Goal: Check status: Check status

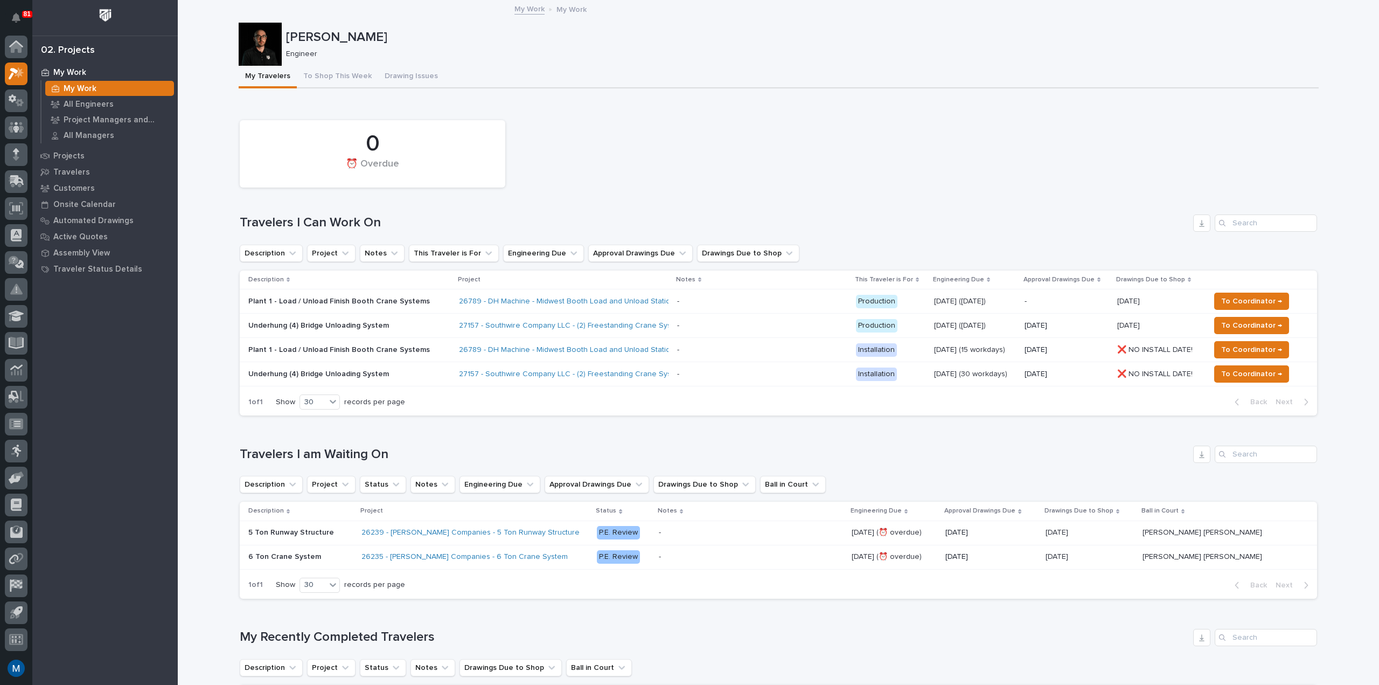
click at [743, 301] on p at bounding box center [762, 301] width 170 height 9
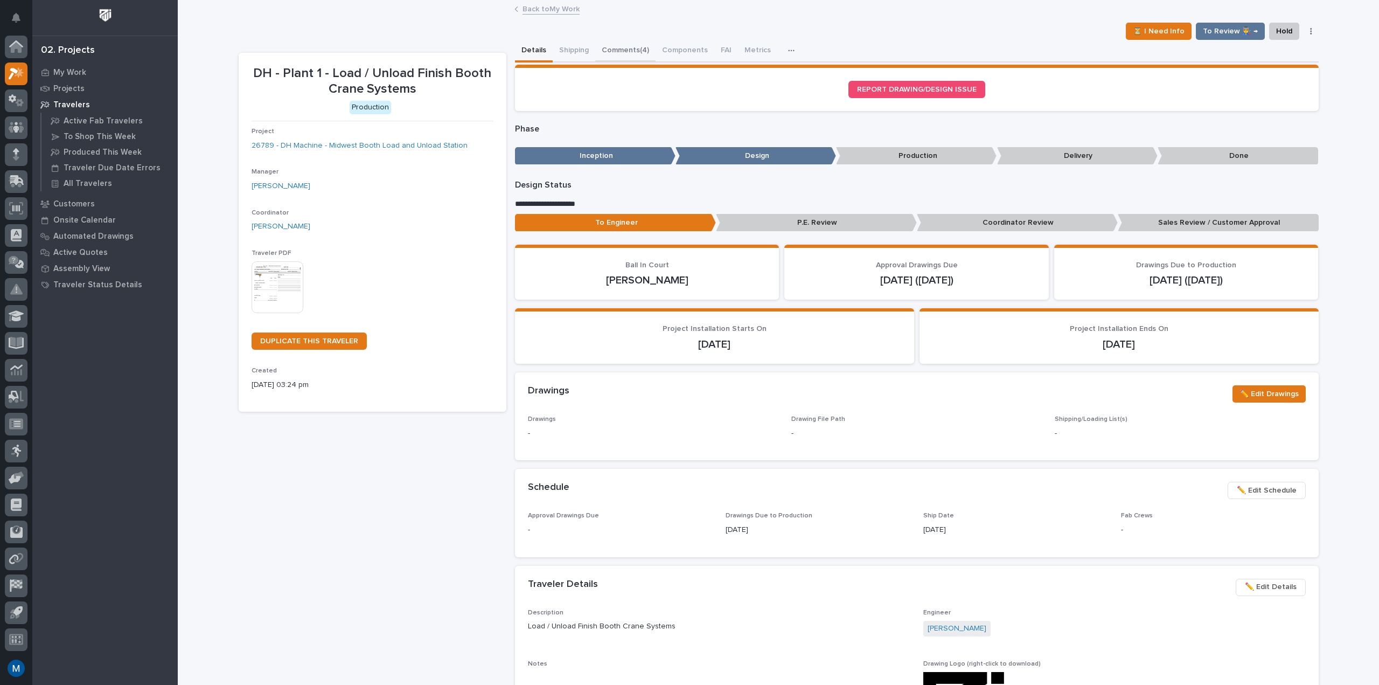
click at [616, 61] on button "Comments (4)" at bounding box center [625, 51] width 60 height 23
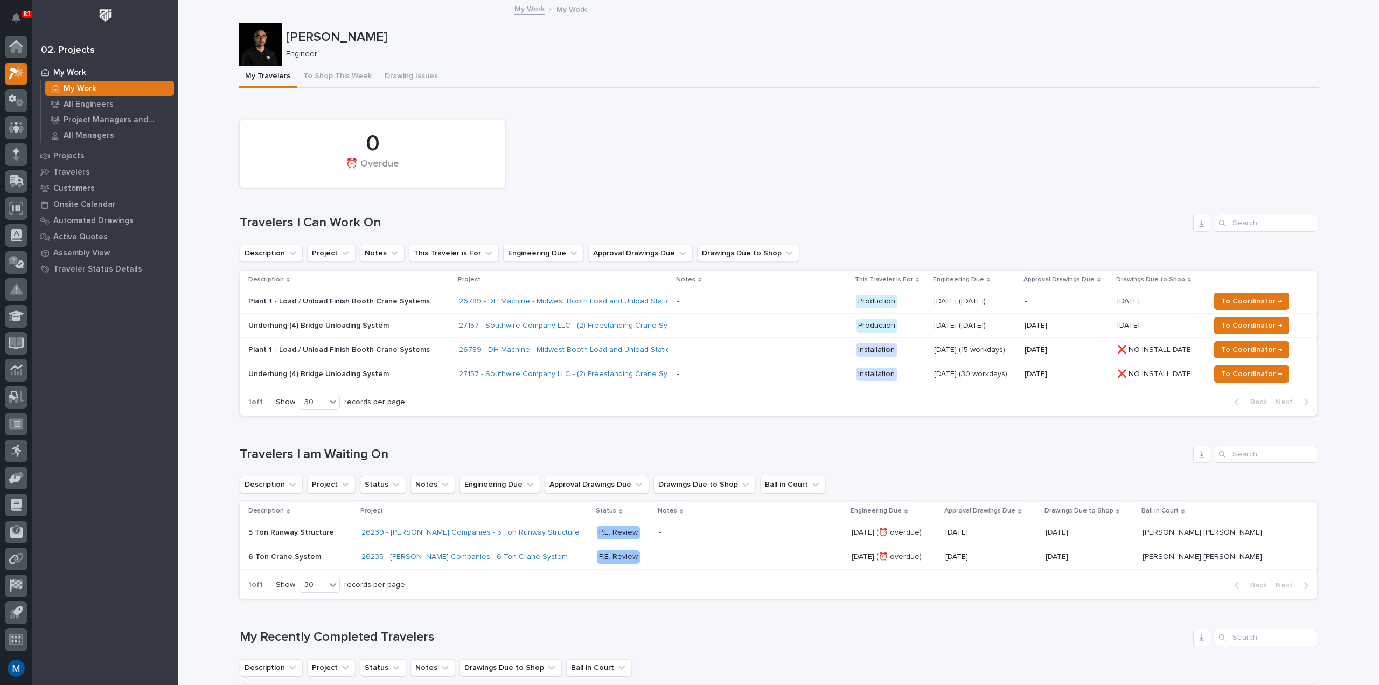
click at [748, 328] on p at bounding box center [762, 325] width 170 height 9
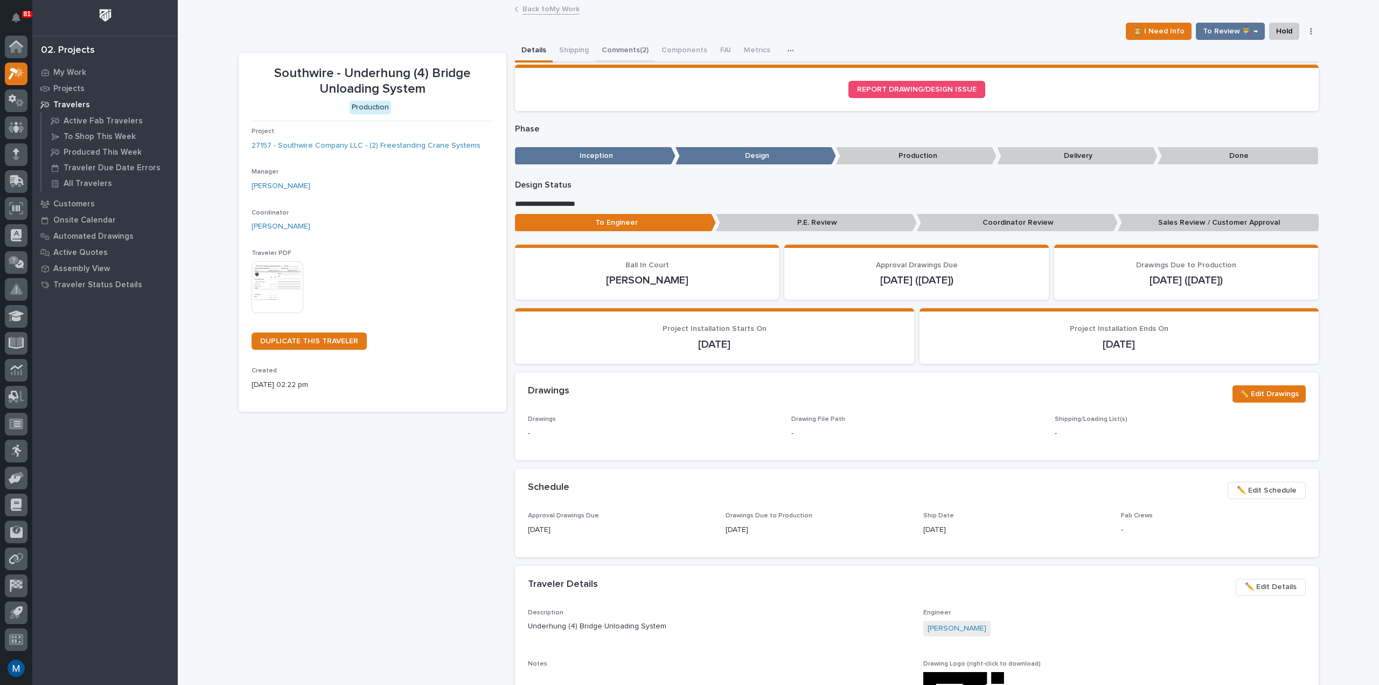
click at [626, 51] on button "Comments (2)" at bounding box center [625, 51] width 60 height 23
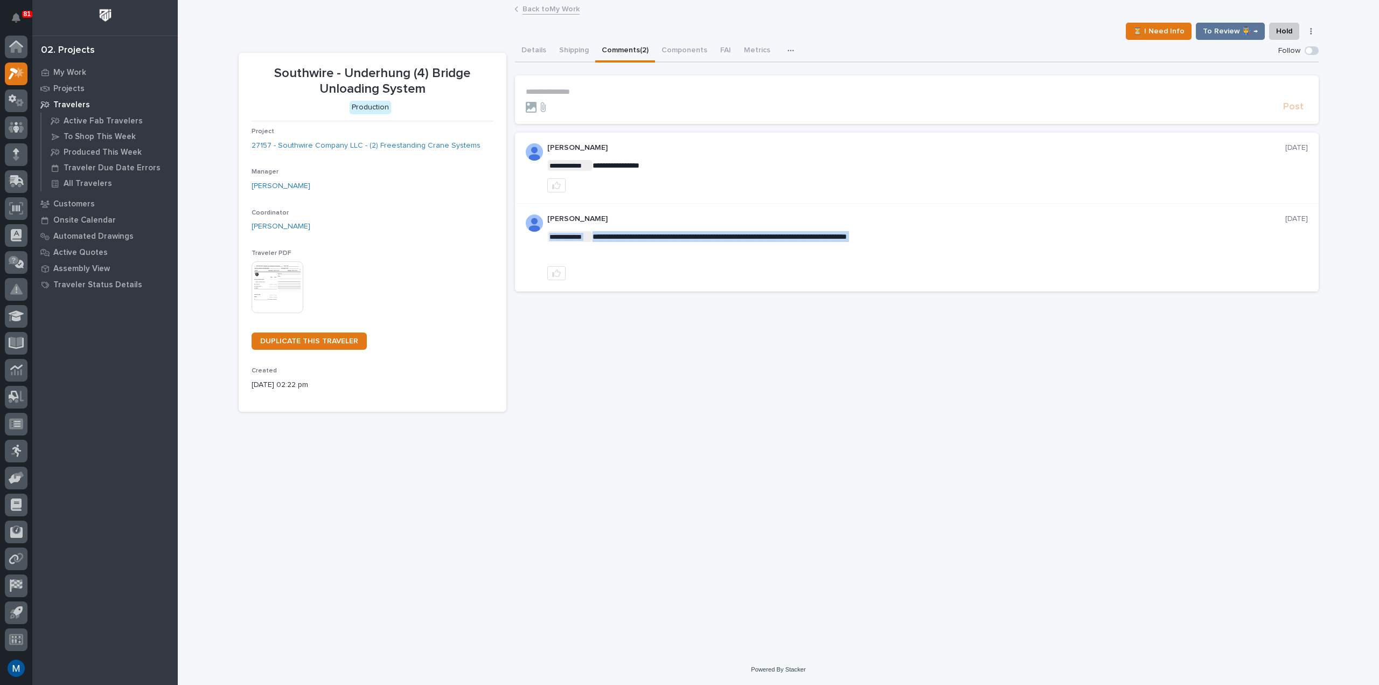
drag, startPoint x: 598, startPoint y: 238, endPoint x: 942, endPoint y: 242, distance: 344.3
click at [942, 242] on div "**********" at bounding box center [927, 244] width 761 height 27
click at [82, 68] on p "My Work" at bounding box center [69, 73] width 33 height 10
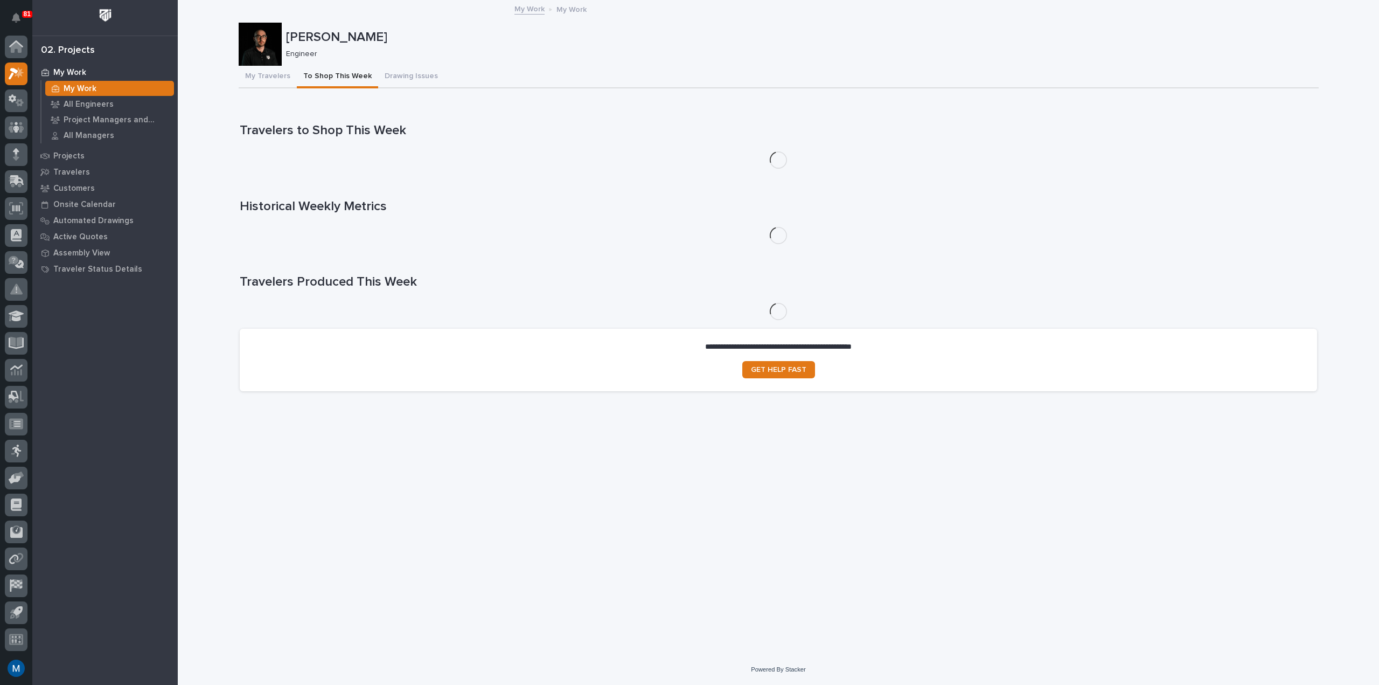
click at [334, 80] on button "To Shop This Week" at bounding box center [337, 77] width 81 height 23
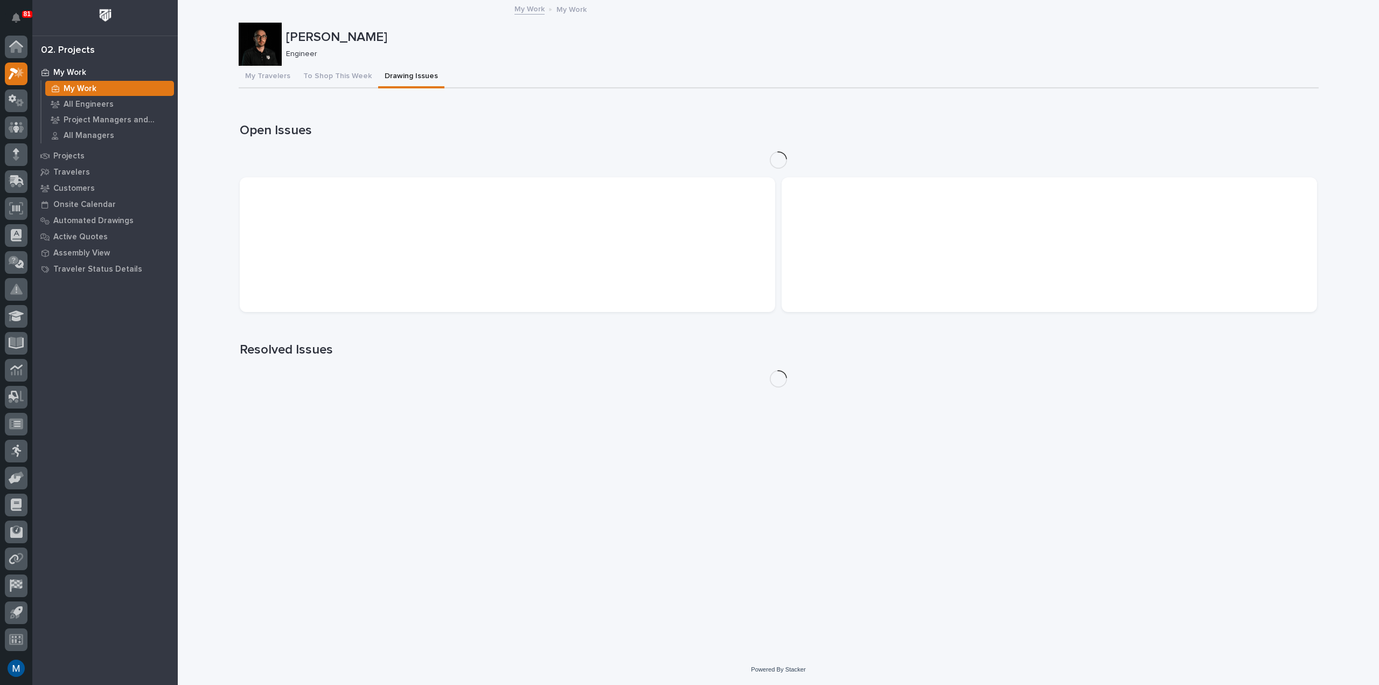
click at [394, 71] on button "Drawing Issues" at bounding box center [411, 77] width 66 height 23
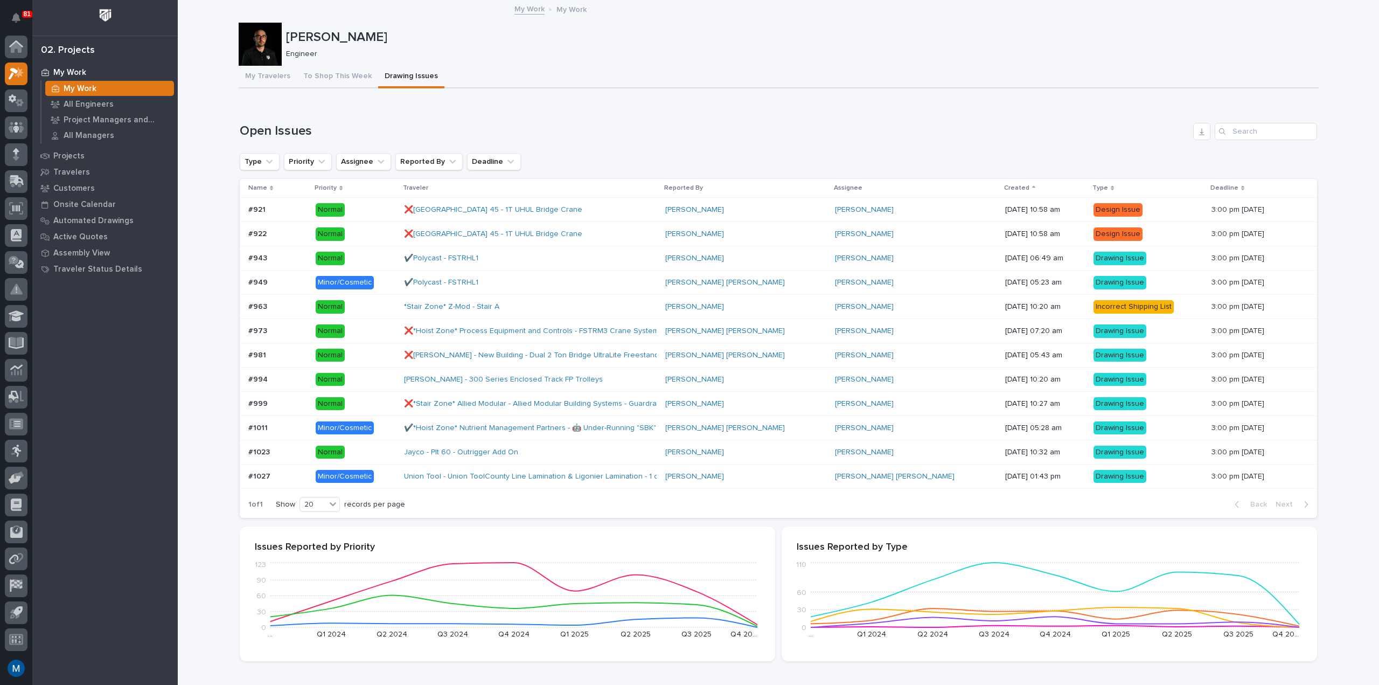
click at [394, 71] on button "Drawing Issues" at bounding box center [411, 77] width 66 height 23
click at [399, 72] on button "Drawing Issues" at bounding box center [411, 77] width 66 height 23
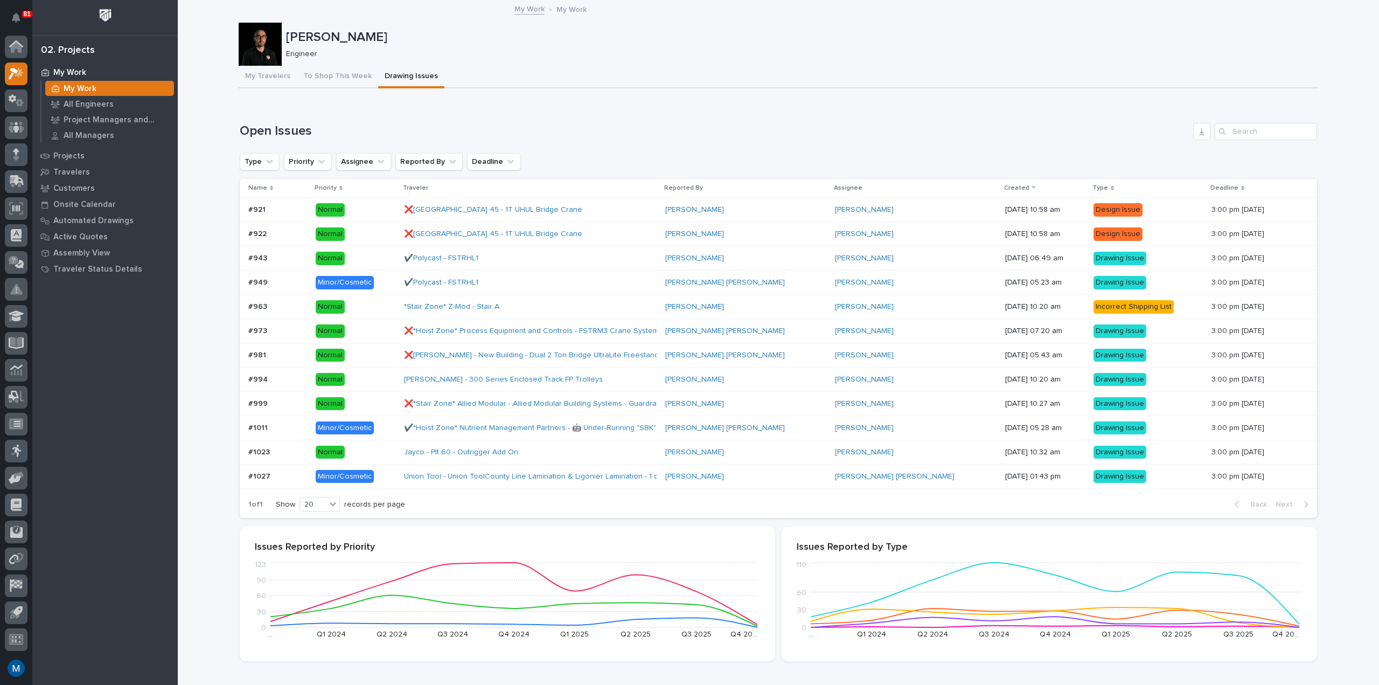
click at [399, 72] on button "Drawing Issues" at bounding box center [411, 77] width 66 height 23
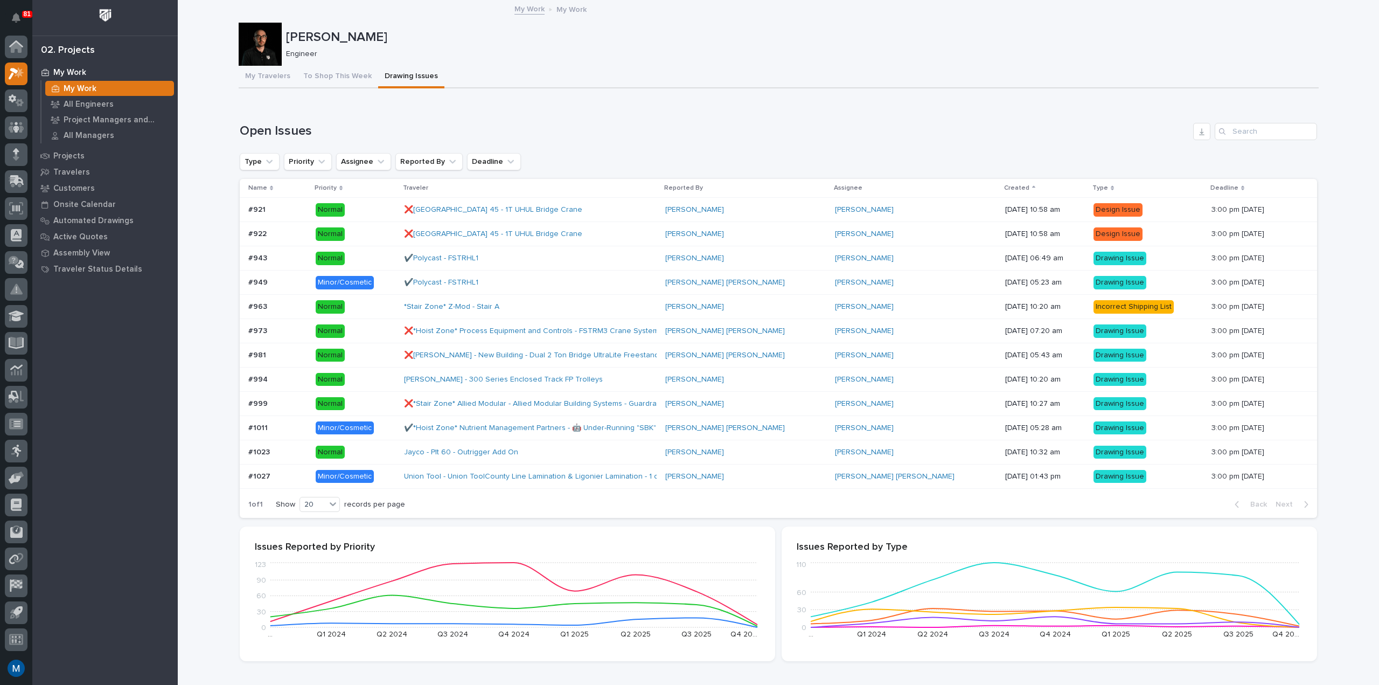
click at [399, 72] on button "Drawing Issues" at bounding box center [411, 77] width 66 height 23
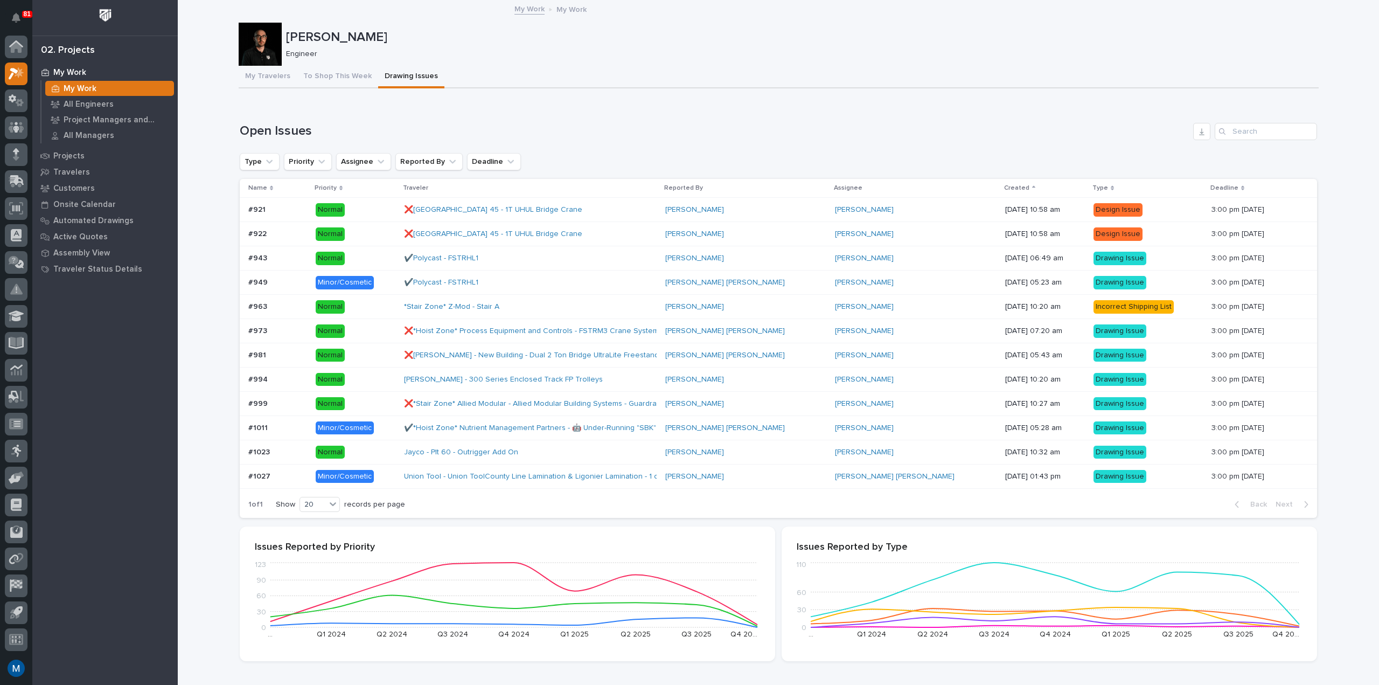
click at [399, 72] on button "Drawing Issues" at bounding box center [411, 77] width 66 height 23
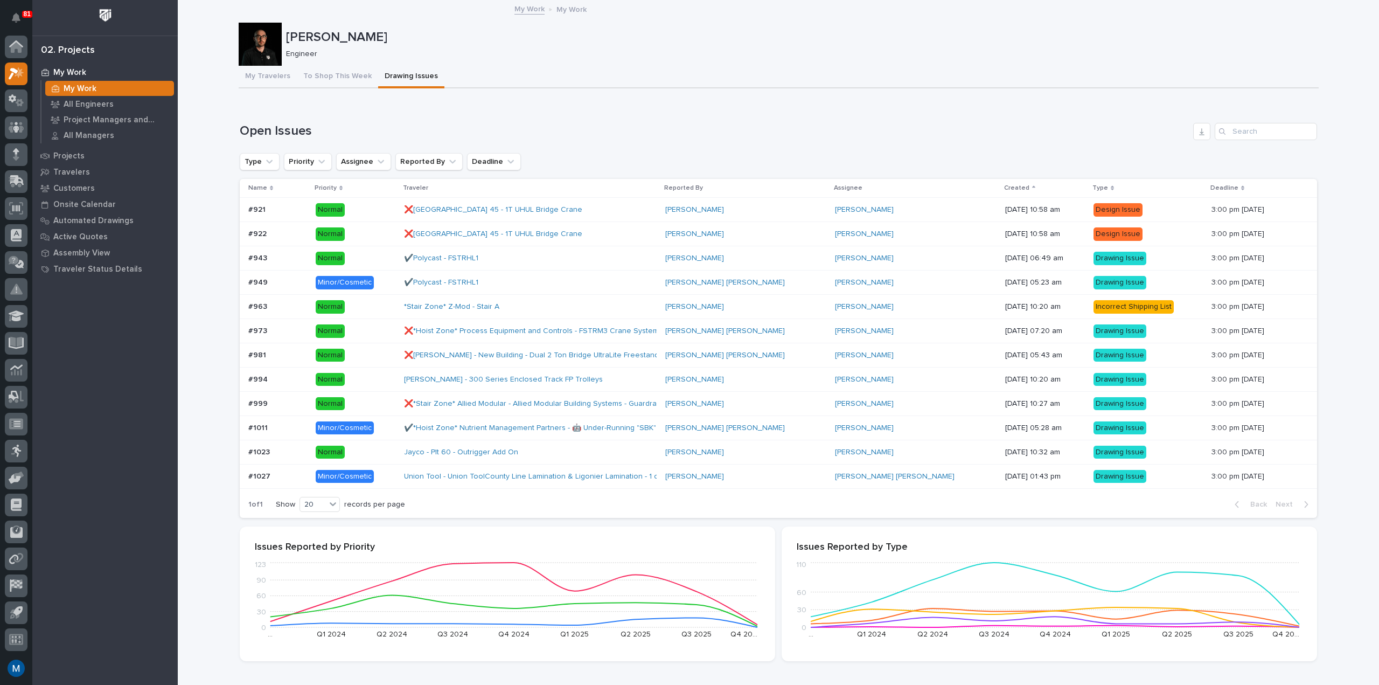
click at [399, 72] on button "Drawing Issues" at bounding box center [411, 77] width 66 height 23
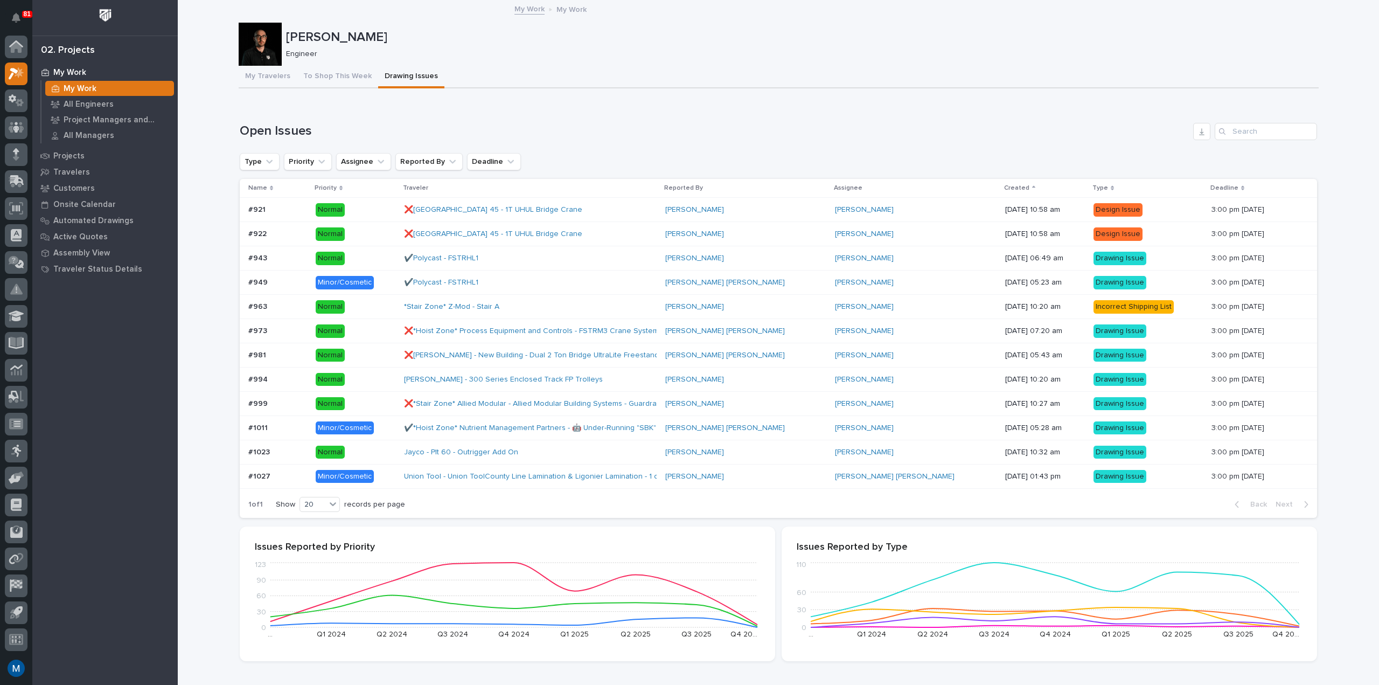
click at [399, 72] on button "Drawing Issues" at bounding box center [411, 77] width 66 height 23
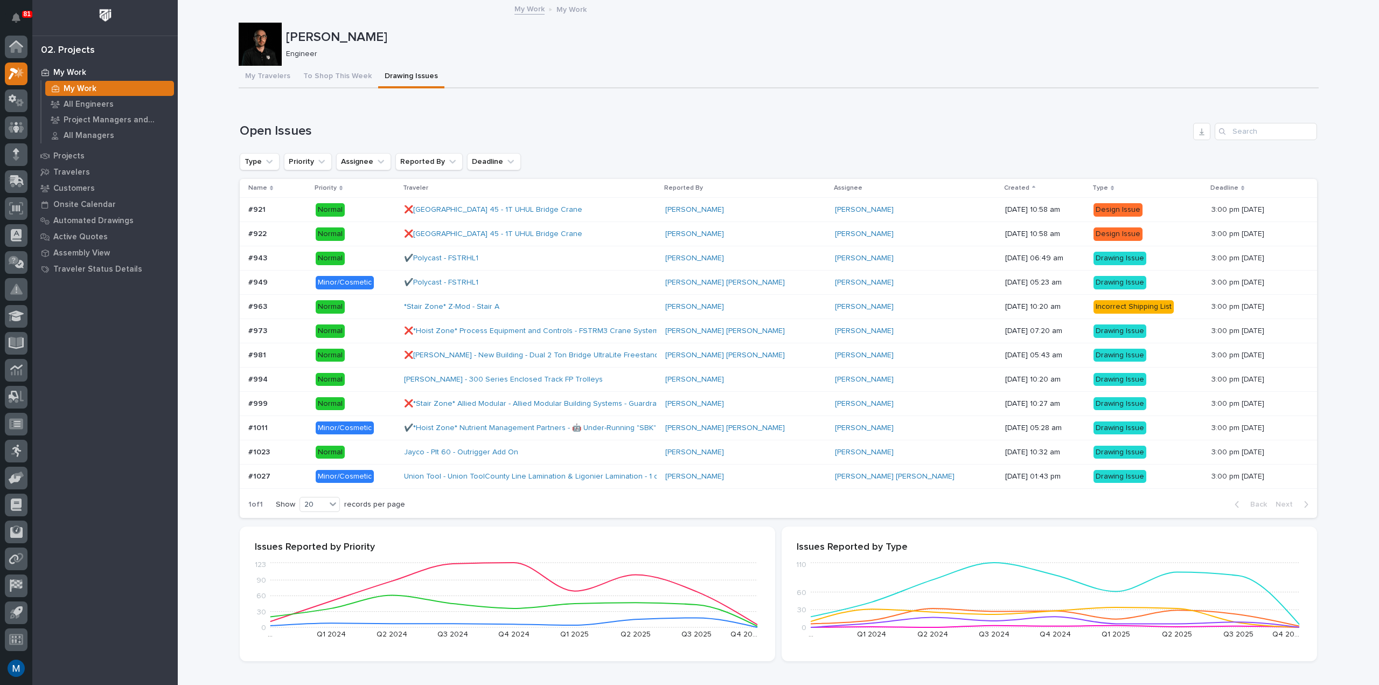
click at [399, 72] on button "Drawing Issues" at bounding box center [411, 77] width 66 height 23
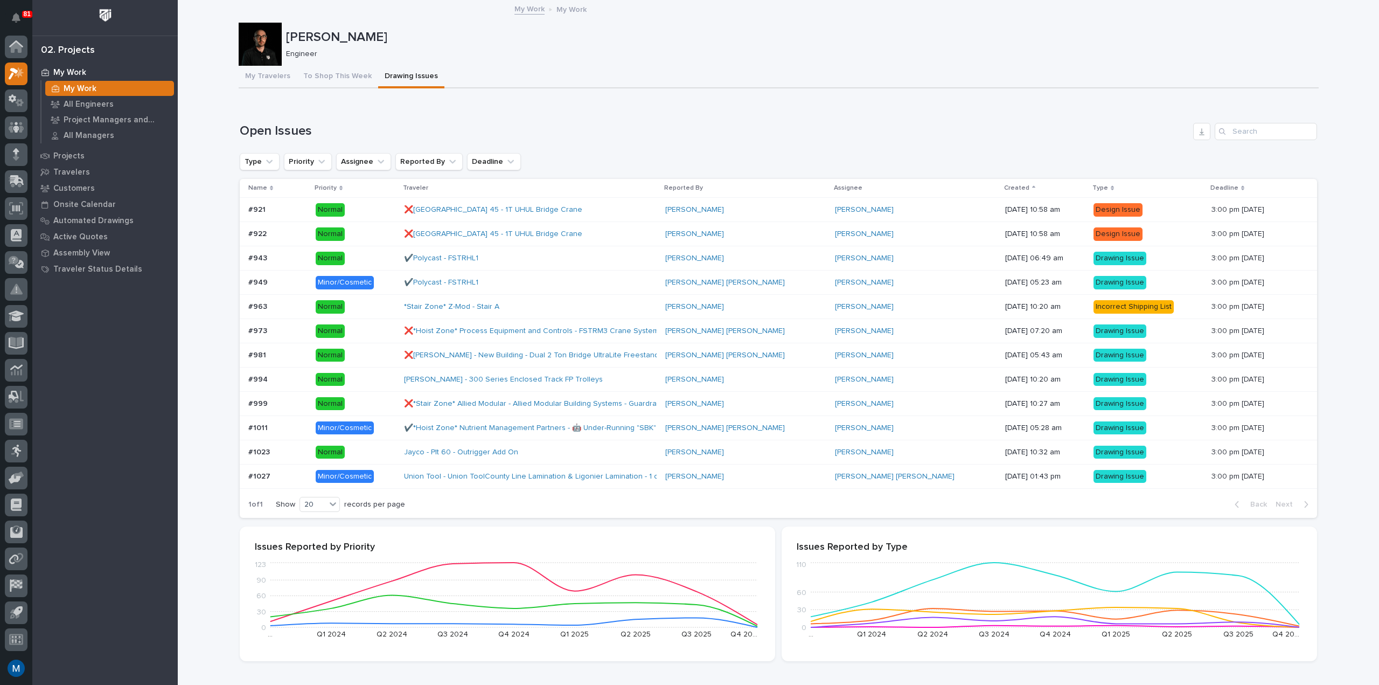
click at [399, 72] on button "Drawing Issues" at bounding box center [411, 77] width 66 height 23
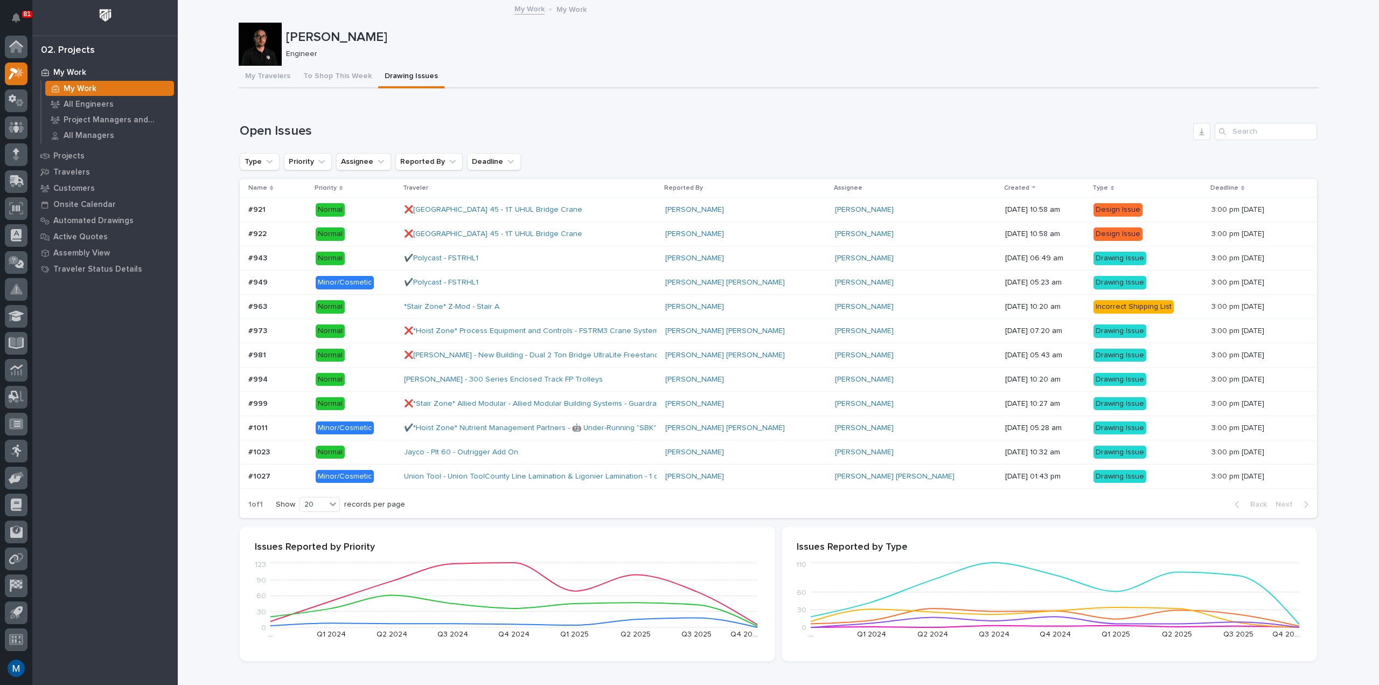
click at [399, 72] on button "Drawing Issues" at bounding box center [411, 77] width 66 height 23
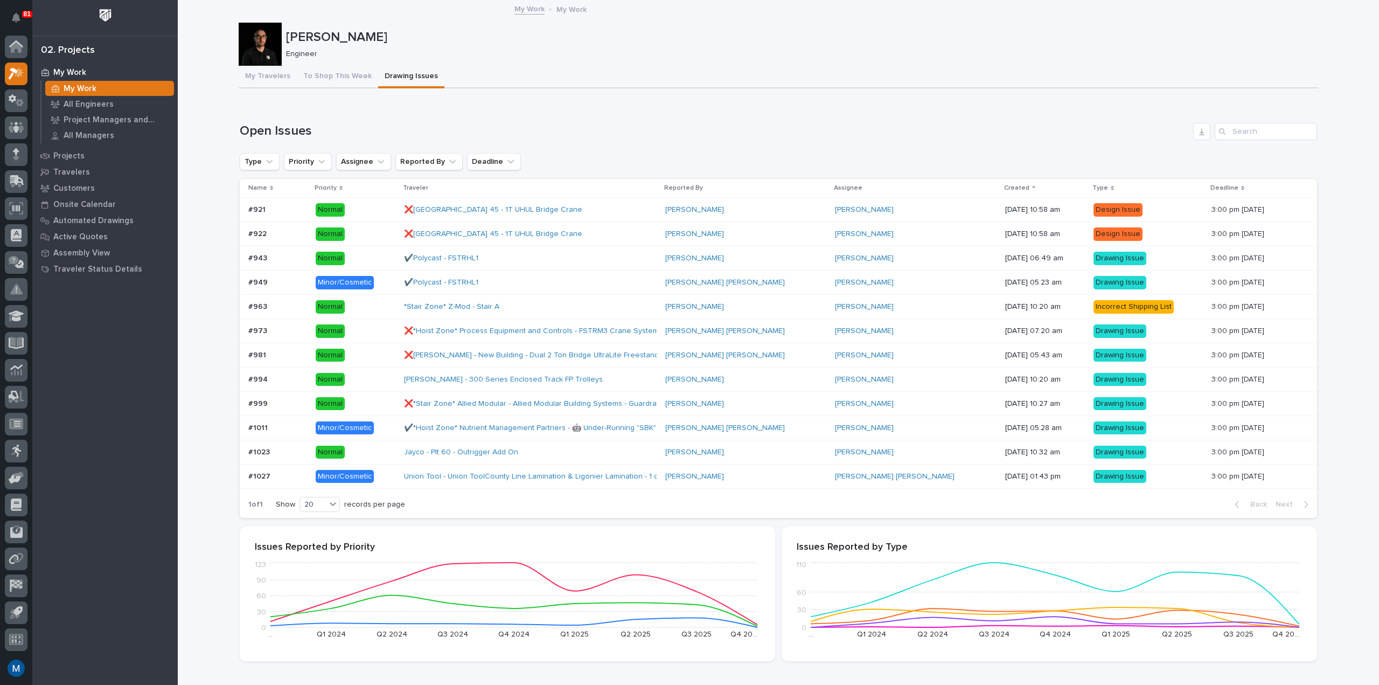
click at [399, 72] on button "Drawing Issues" at bounding box center [411, 77] width 66 height 23
click at [251, 70] on button "My Travelers" at bounding box center [268, 77] width 58 height 23
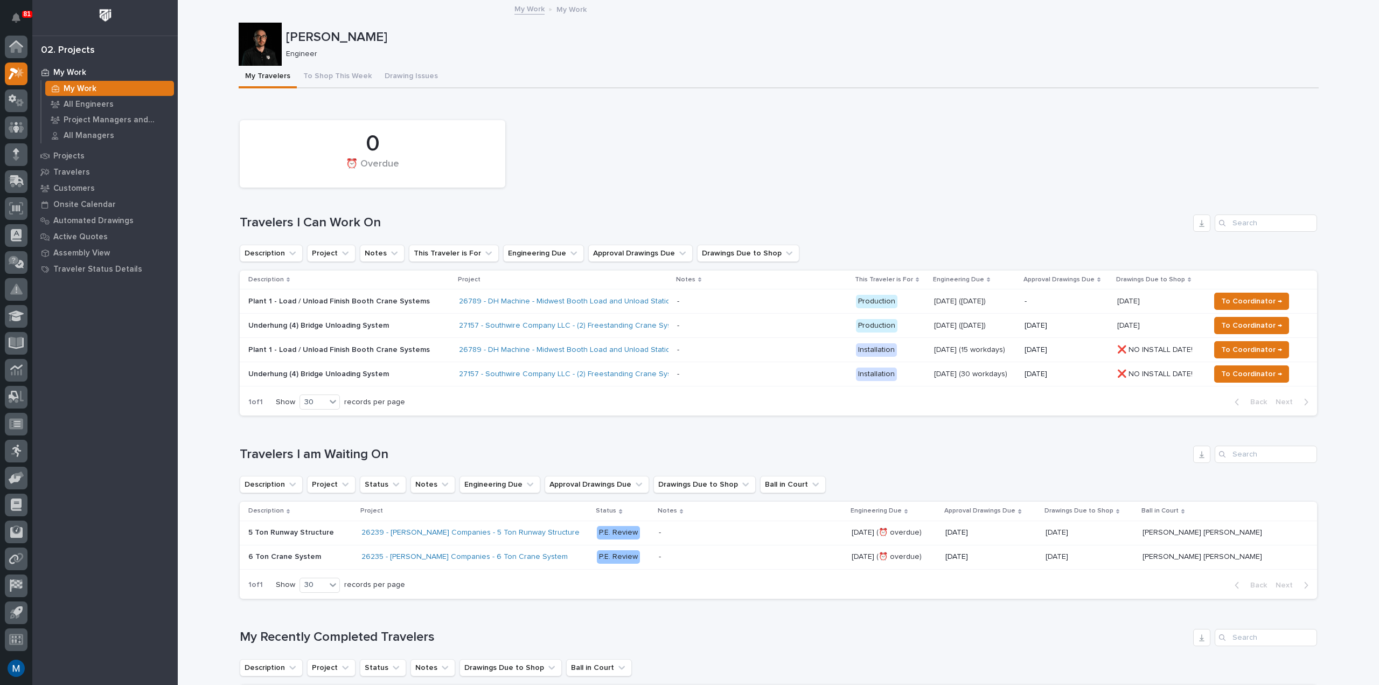
click at [432, 296] on div "Plant 1 - Load / Unload Finish Booth Crane Systems" at bounding box center [342, 300] width 189 height 11
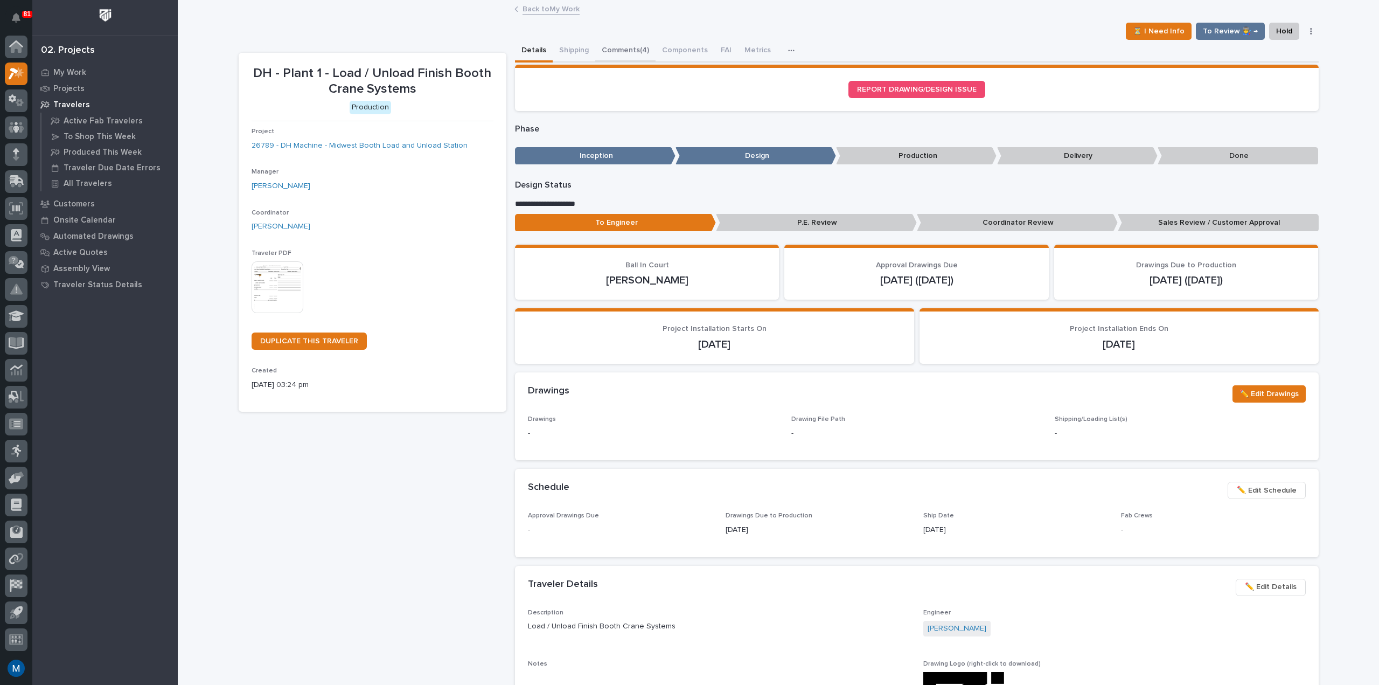
click at [629, 62] on button "Comments (4)" at bounding box center [625, 51] width 60 height 23
